Goal: Information Seeking & Learning: Learn about a topic

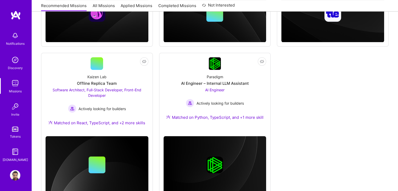
scroll to position [201, 0]
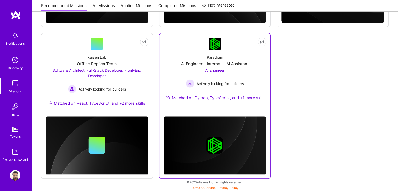
click at [251, 68] on div "Paradigm AI Engineer – Internal LLM Assistant AI Engineer Actively looking for …" at bounding box center [215, 78] width 103 height 57
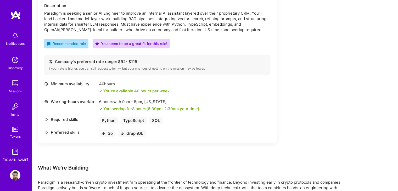
scroll to position [162, 0]
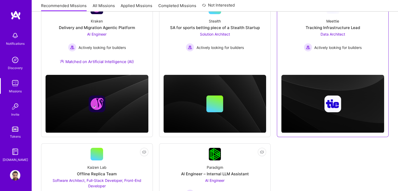
scroll to position [59, 0]
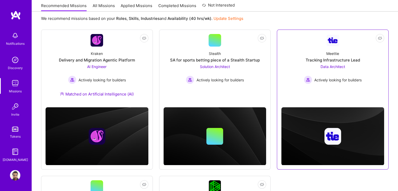
click at [287, 63] on div "Meettie Tracking Infrastructure Lead Data Architect Actively looking for builde…" at bounding box center [332, 65] width 103 height 37
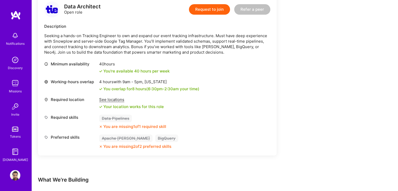
scroll to position [126, 0]
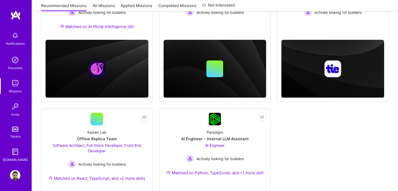
scroll to position [59, 0]
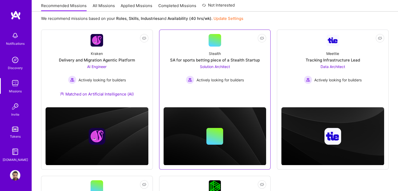
click at [219, 60] on div "SA for sports betting piece of a Stealth Startup" at bounding box center [215, 59] width 90 height 5
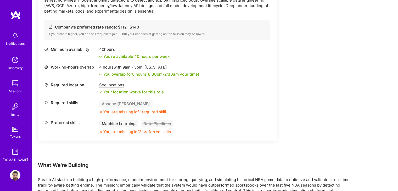
scroll to position [186, 0]
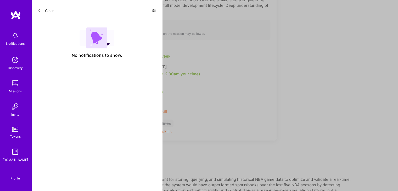
scroll to position [59, 0]
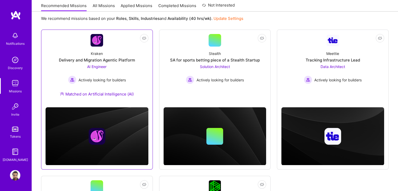
click at [122, 71] on div "AI Engineer Actively looking for builders" at bounding box center [97, 74] width 58 height 20
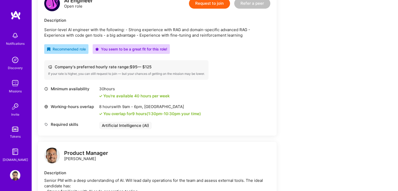
scroll to position [145, 0]
